Goal: Task Accomplishment & Management: Use online tool/utility

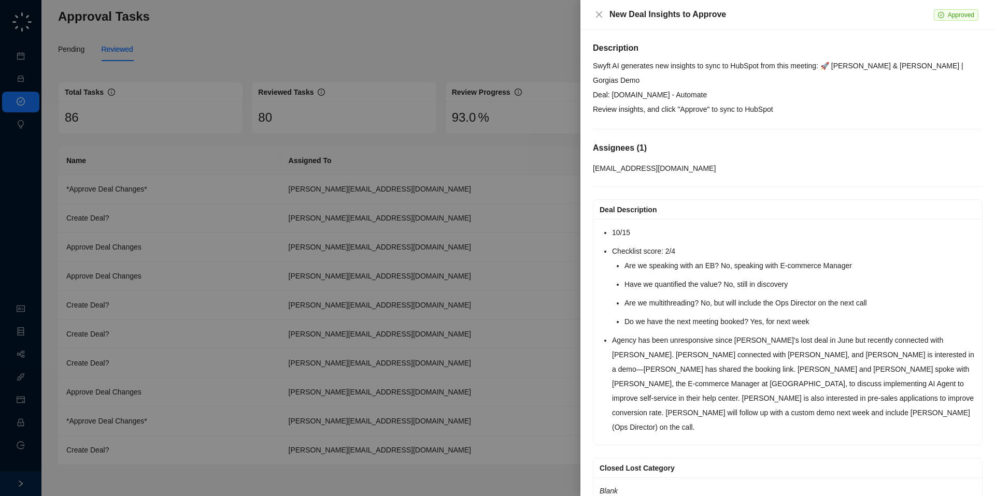
click at [547, 0] on div at bounding box center [497, 248] width 995 height 496
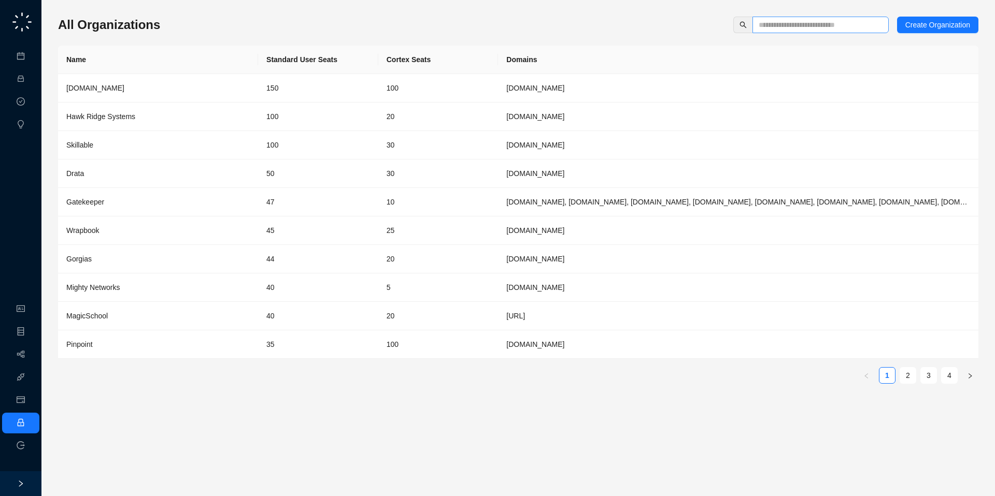
click at [797, 31] on span at bounding box center [820, 25] width 136 height 17
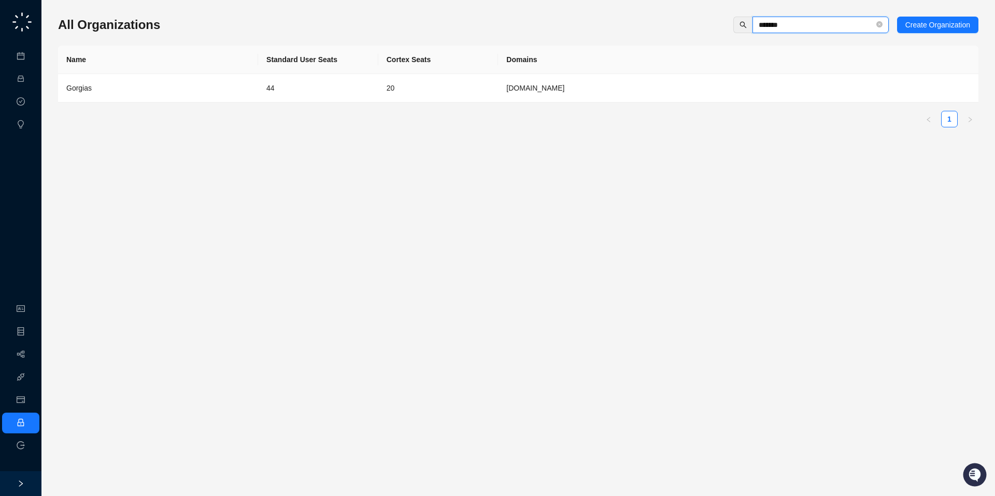
type input "*******"
click at [216, 91] on div "Gorgias" at bounding box center [157, 87] width 183 height 11
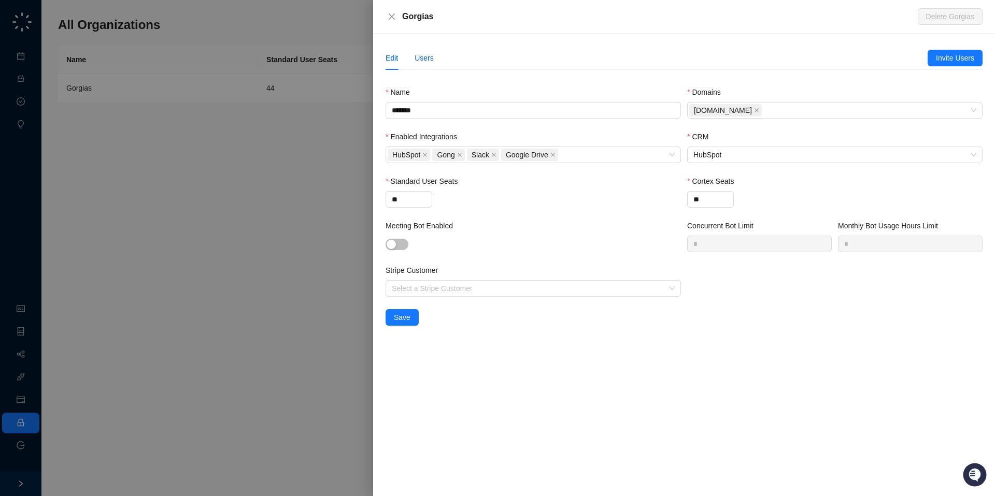
click at [426, 57] on div "Users" at bounding box center [423, 57] width 19 height 11
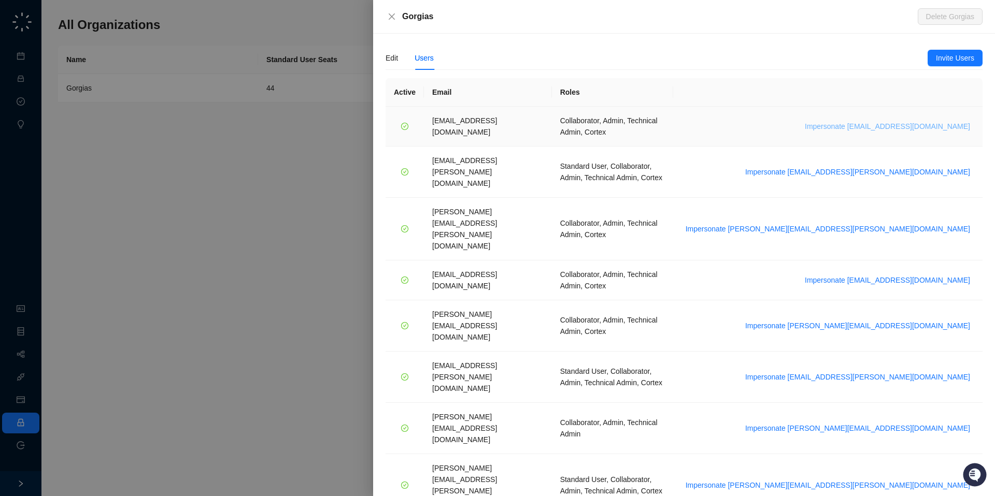
click at [856, 123] on span "Impersonate [EMAIL_ADDRESS][DOMAIN_NAME]" at bounding box center [886, 126] width 165 height 11
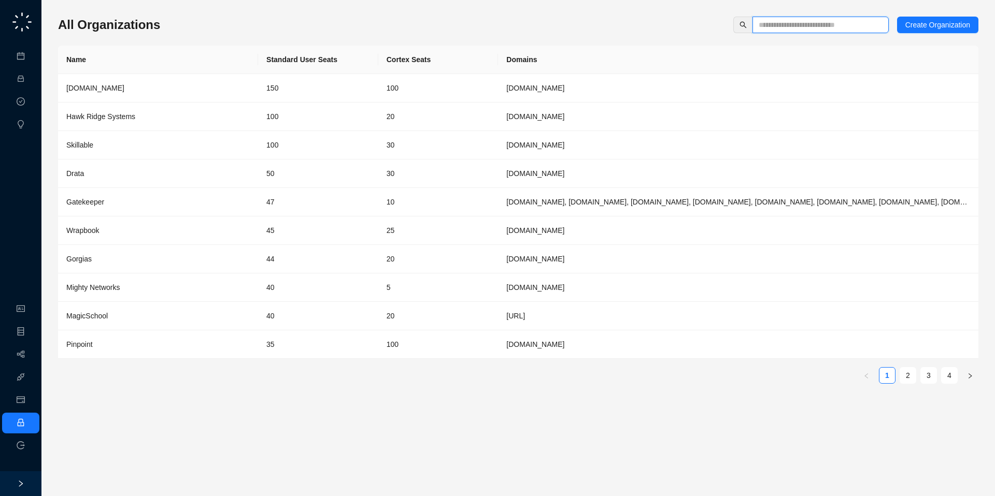
click at [630, 26] on input "text" at bounding box center [816, 24] width 116 height 11
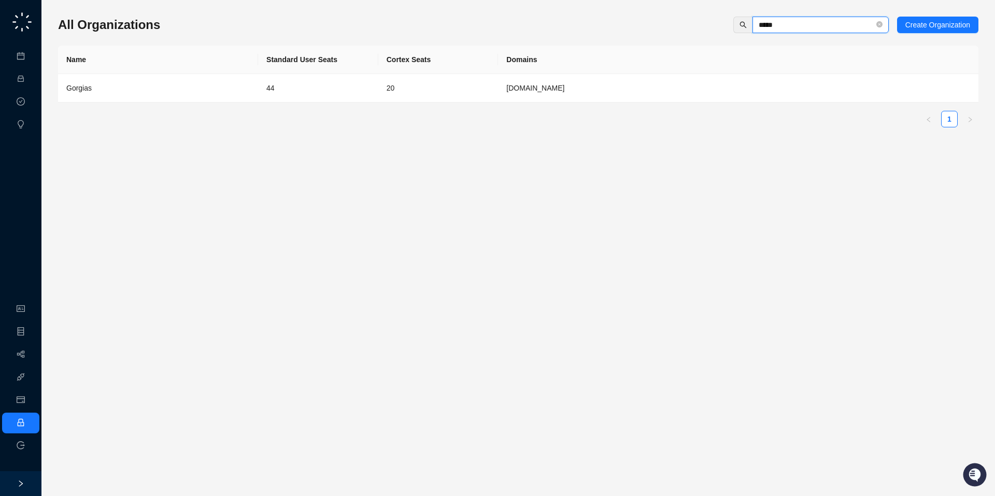
type input "*****"
click at [586, 103] on div "Name Standard User Seats Cortex Seats Domains Gorgias 44 20 [DOMAIN_NAME] 1" at bounding box center [518, 87] width 920 height 82
click at [594, 85] on td "[DOMAIN_NAME]" at bounding box center [738, 88] width 480 height 28
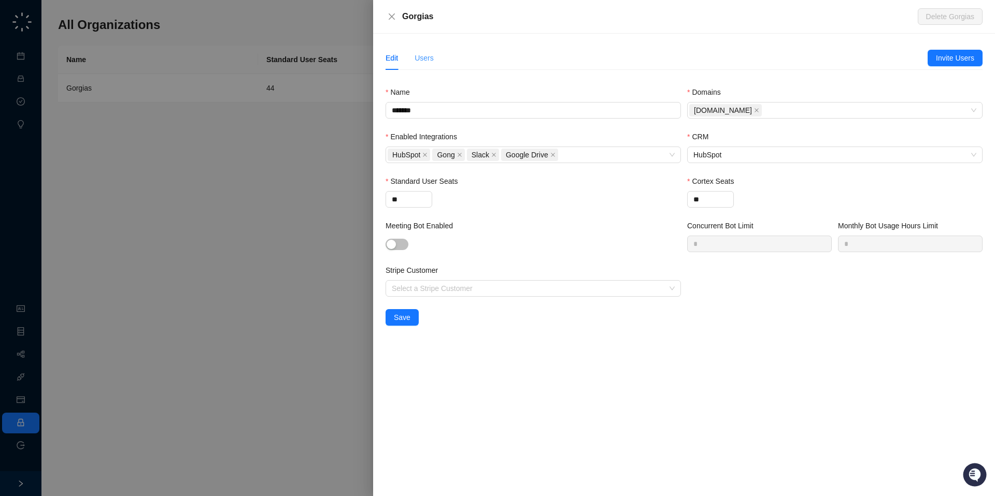
click at [429, 51] on div "Users" at bounding box center [423, 58] width 19 height 24
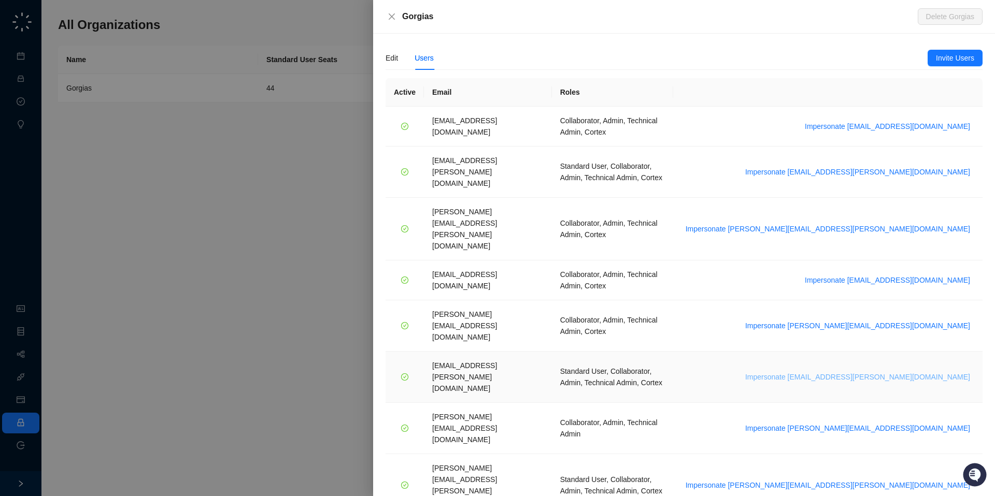
click at [630, 371] on span "Impersonate [EMAIL_ADDRESS][PERSON_NAME][DOMAIN_NAME]" at bounding box center [857, 376] width 225 height 11
